Goal: Find specific page/section: Find specific page/section

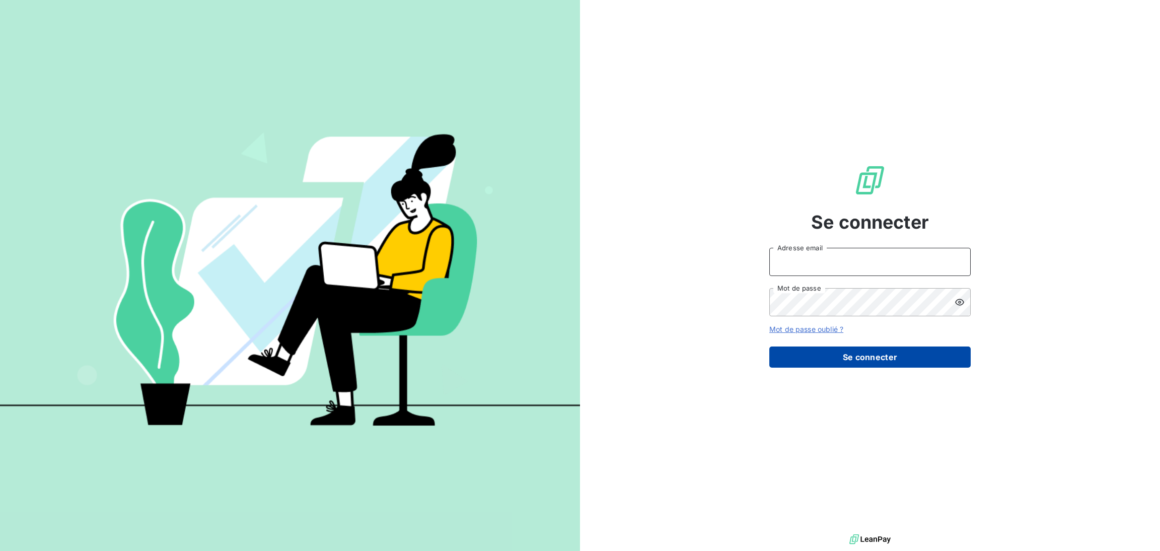
type input "[PERSON_NAME][EMAIL_ADDRESS][DOMAIN_NAME]"
click at [850, 356] on button "Se connecter" at bounding box center [869, 356] width 201 height 21
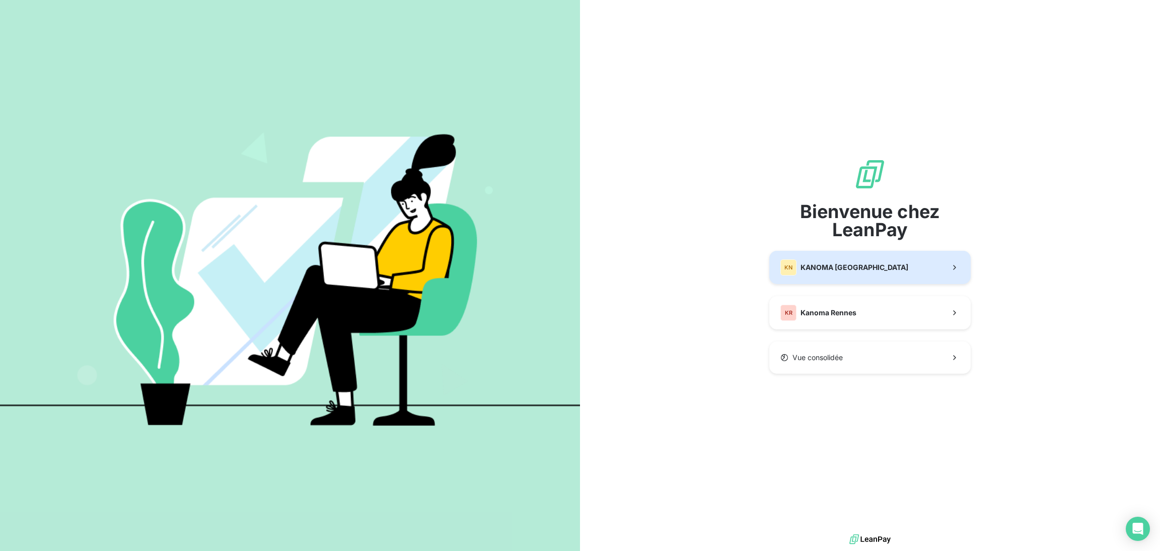
click at [836, 272] on div "KN KANOMA [GEOGRAPHIC_DATA]" at bounding box center [844, 267] width 128 height 16
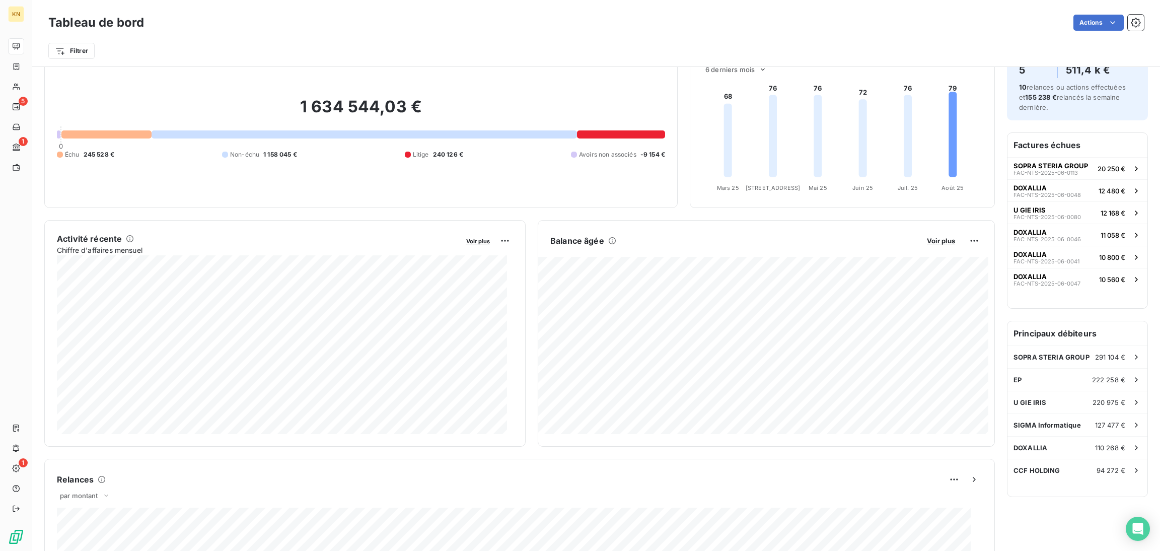
scroll to position [40, 0]
click at [843, 27] on div "Actions" at bounding box center [650, 23] width 988 height 16
click at [803, 26] on div "Actions" at bounding box center [650, 23] width 988 height 16
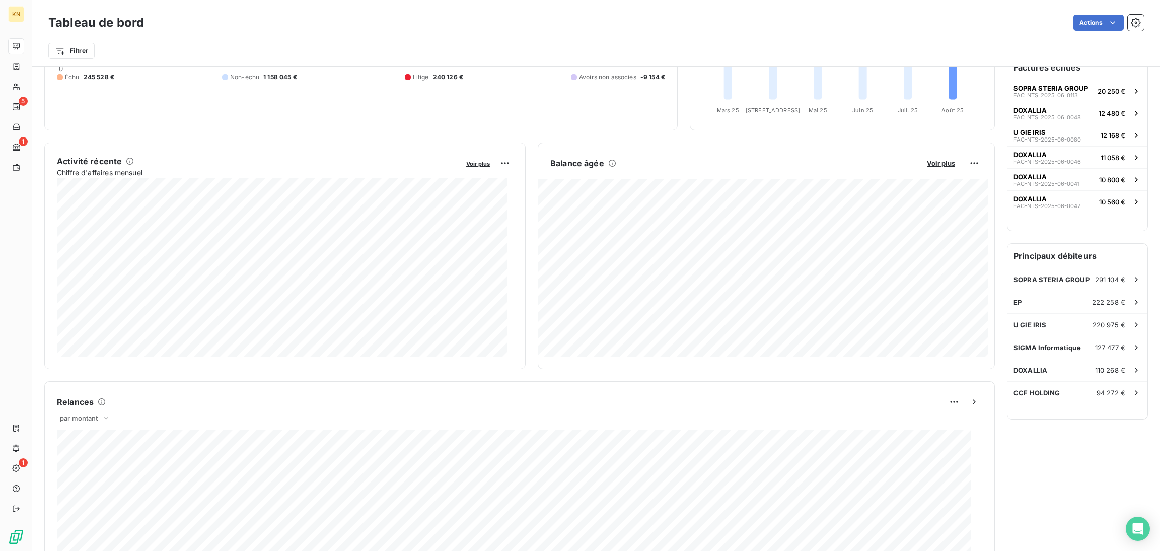
scroll to position [120, 0]
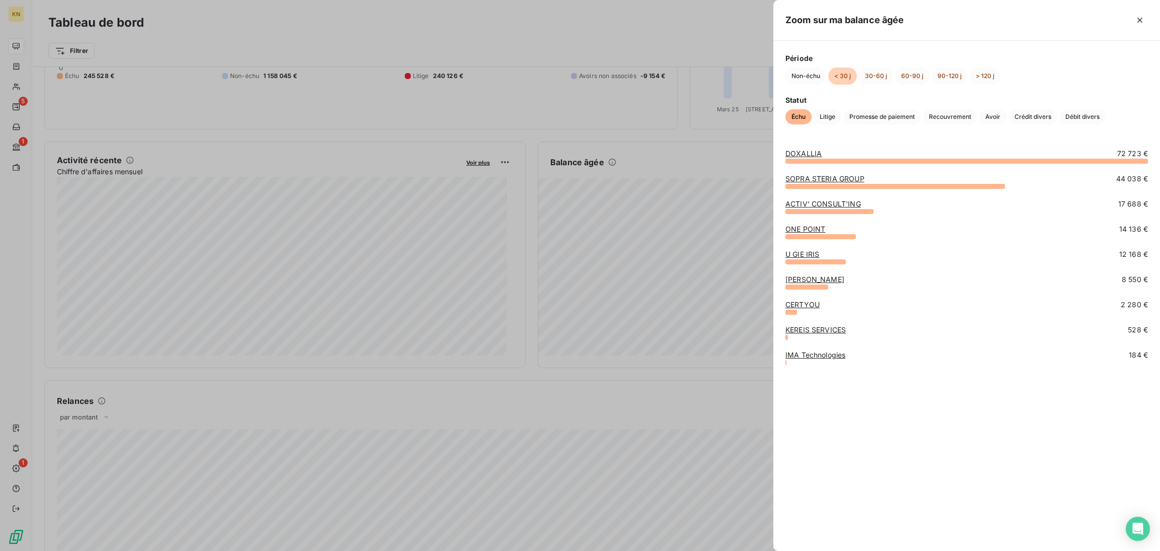
click at [632, 34] on div at bounding box center [580, 275] width 1160 height 551
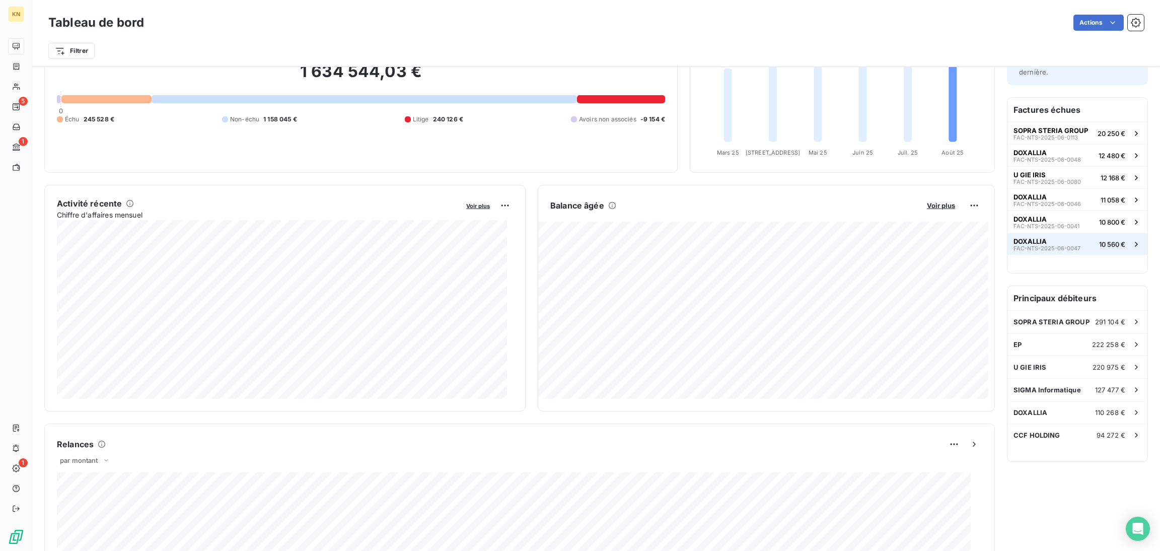
scroll to position [76, 0]
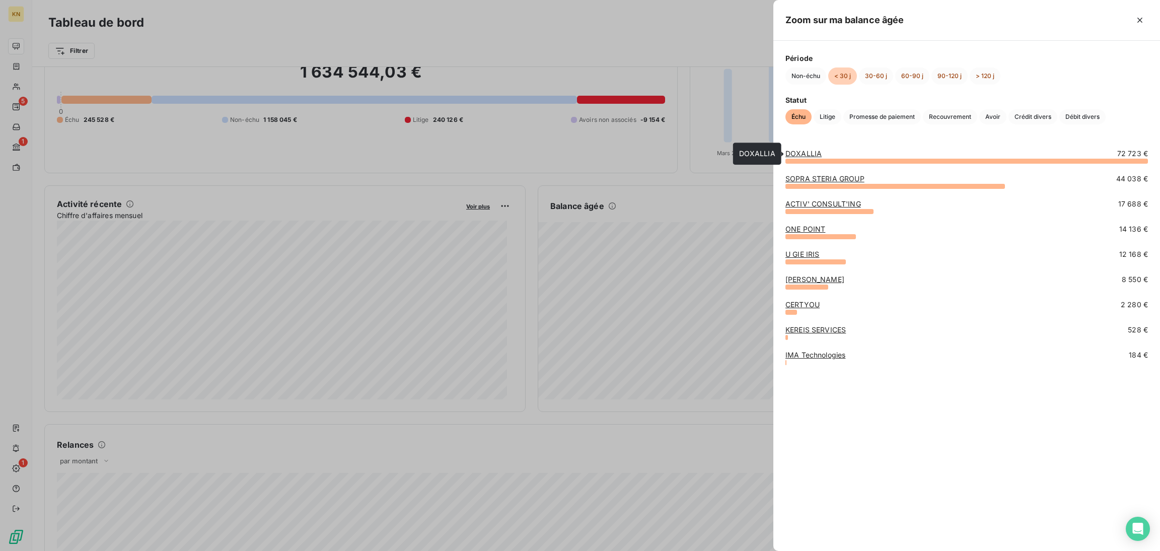
click at [797, 151] on link "DOXALLIA" at bounding box center [803, 153] width 36 height 9
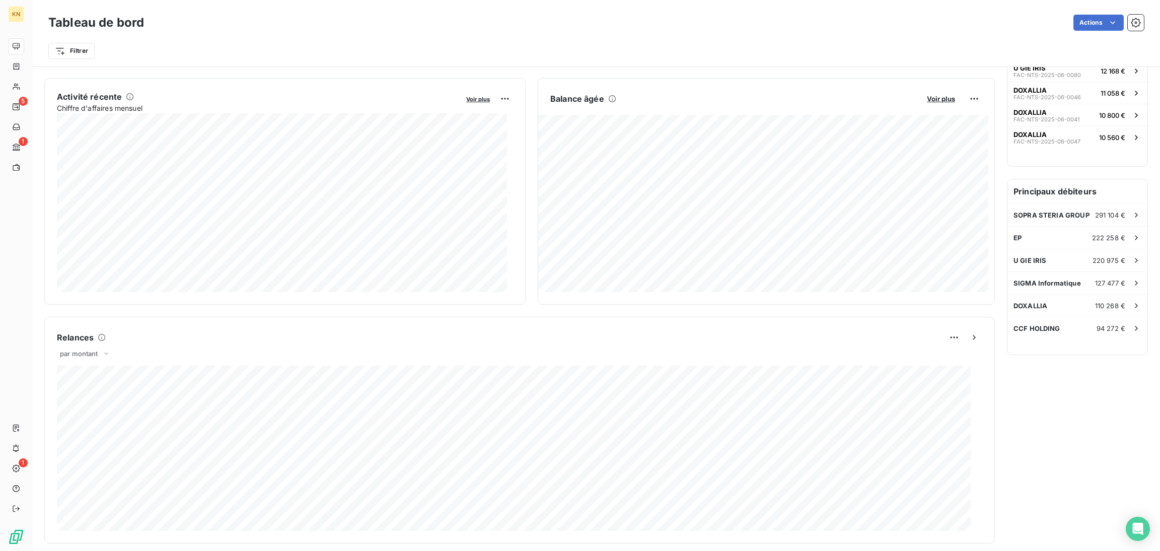
scroll to position [184, 0]
click at [1025, 254] on div "U GIE IRIS 220 975 €" at bounding box center [1077, 260] width 140 height 22
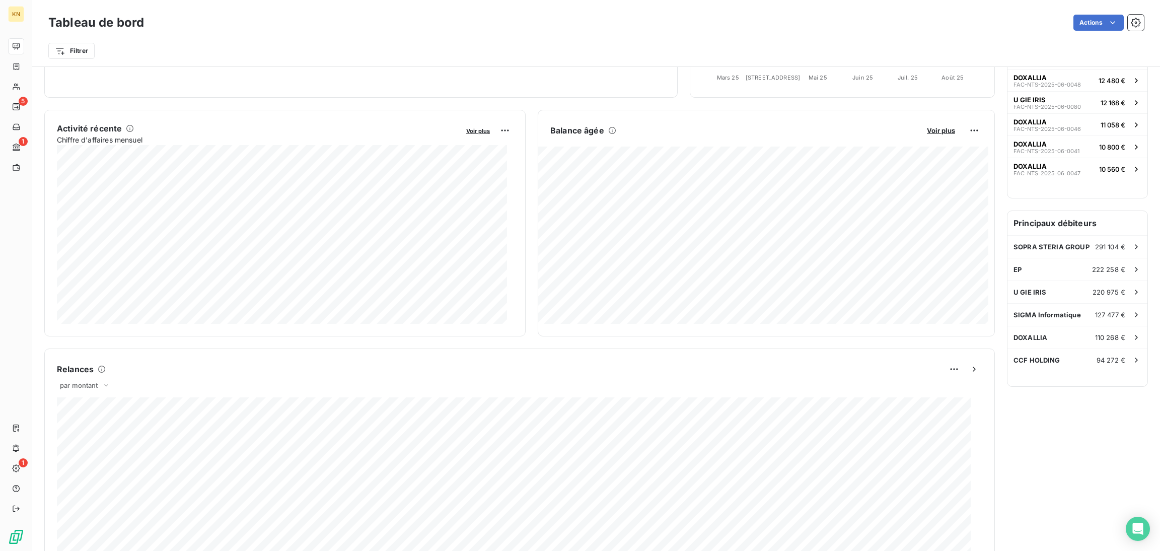
scroll to position [43, 0]
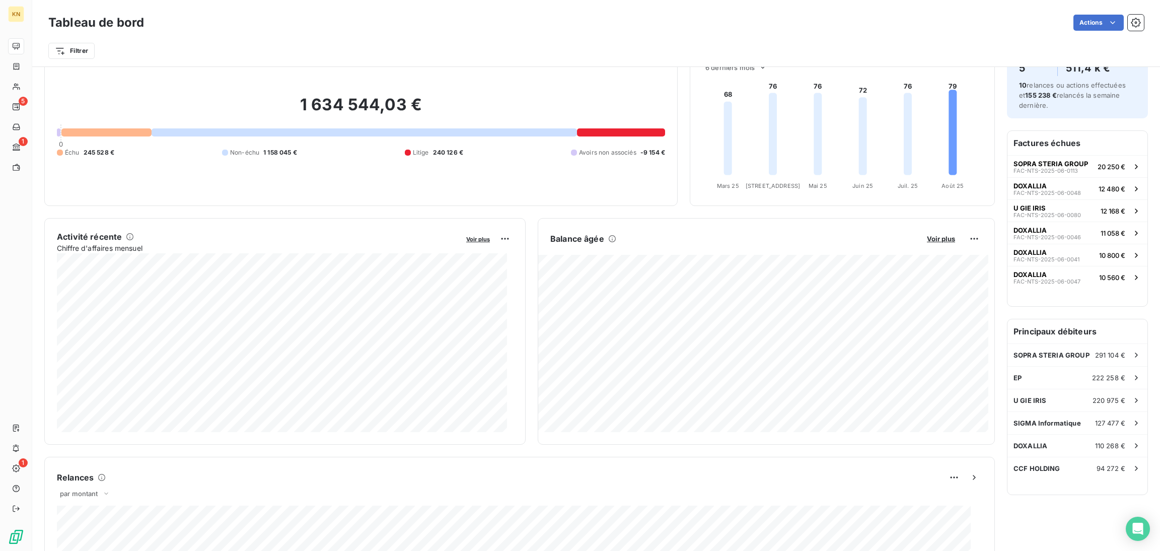
click at [708, 36] on div "Filtrer" at bounding box center [596, 46] width 1096 height 27
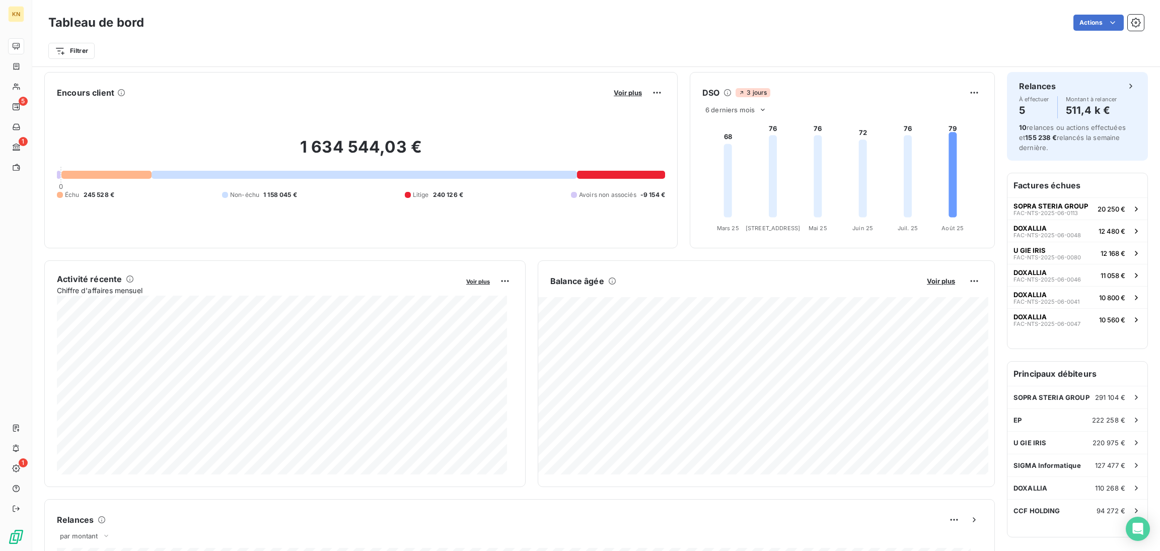
scroll to position [0, 0]
click at [851, 523] on div "Relances" at bounding box center [519, 520] width 925 height 16
click at [614, 93] on span "Voir plus" at bounding box center [628, 93] width 28 height 8
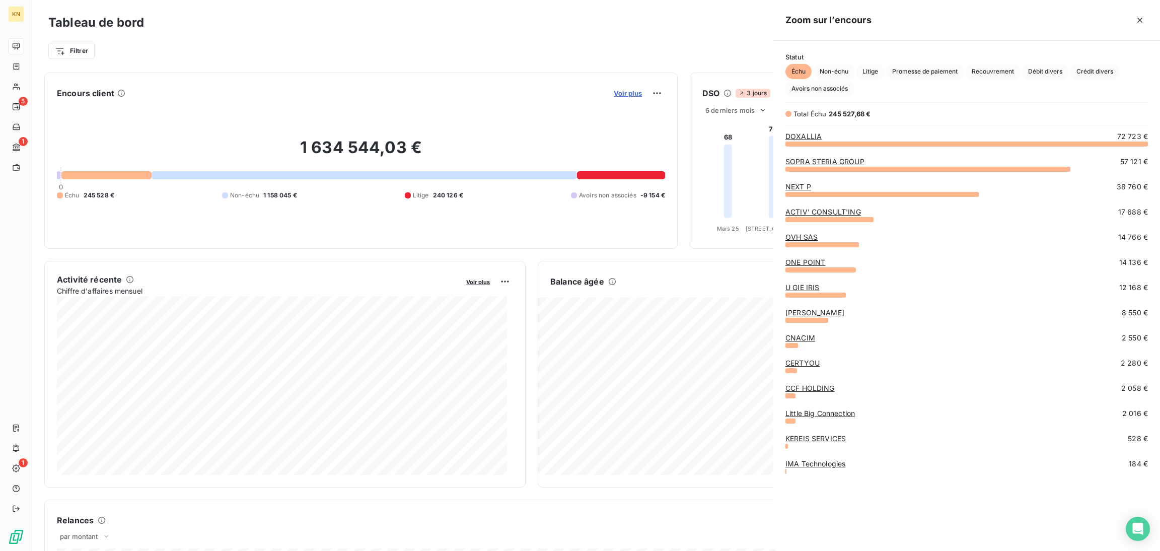
scroll to position [396, 375]
